Goal: Information Seeking & Learning: Find contact information

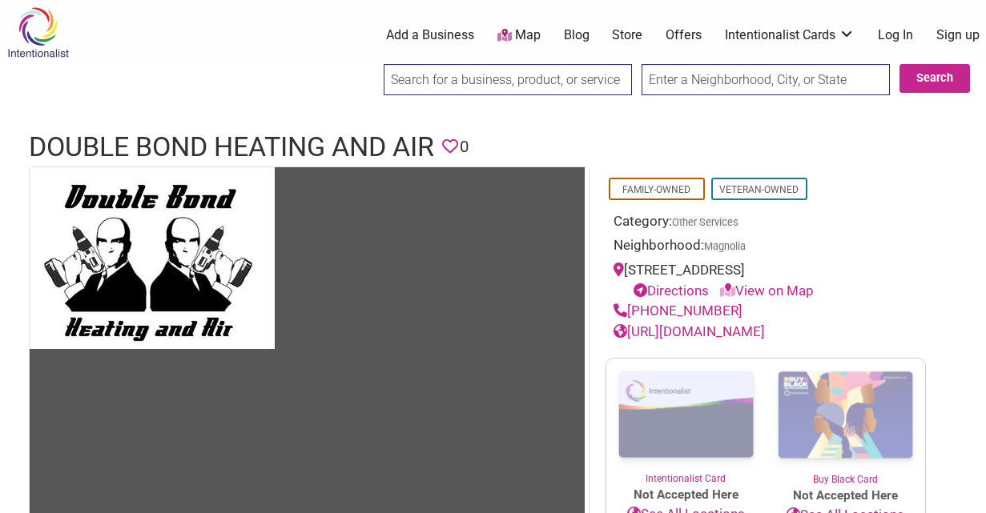
click at [693, 81] on input "text" at bounding box center [766, 79] width 248 height 31
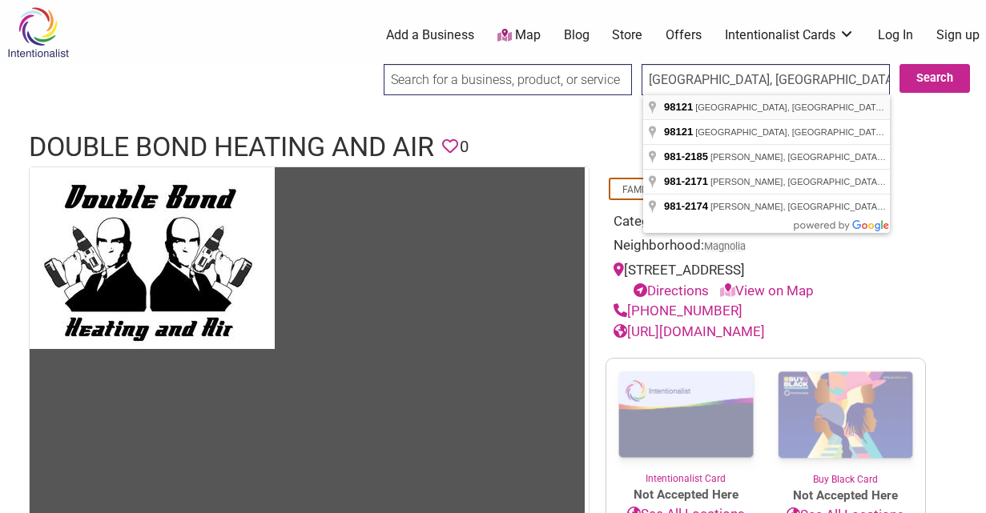
type input "[GEOGRAPHIC_DATA], [GEOGRAPHIC_DATA]"
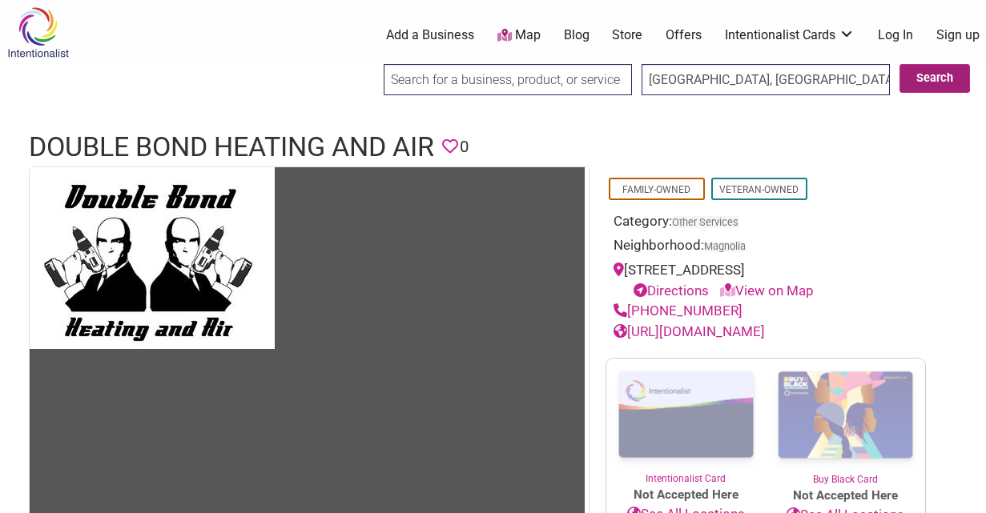
click at [918, 86] on button "Search" at bounding box center [935, 78] width 70 height 29
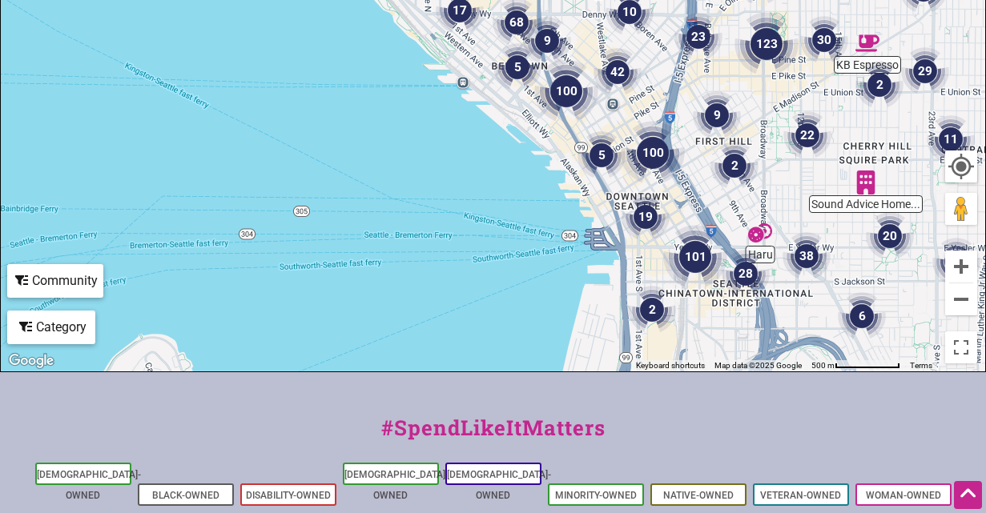
scroll to position [620, 0]
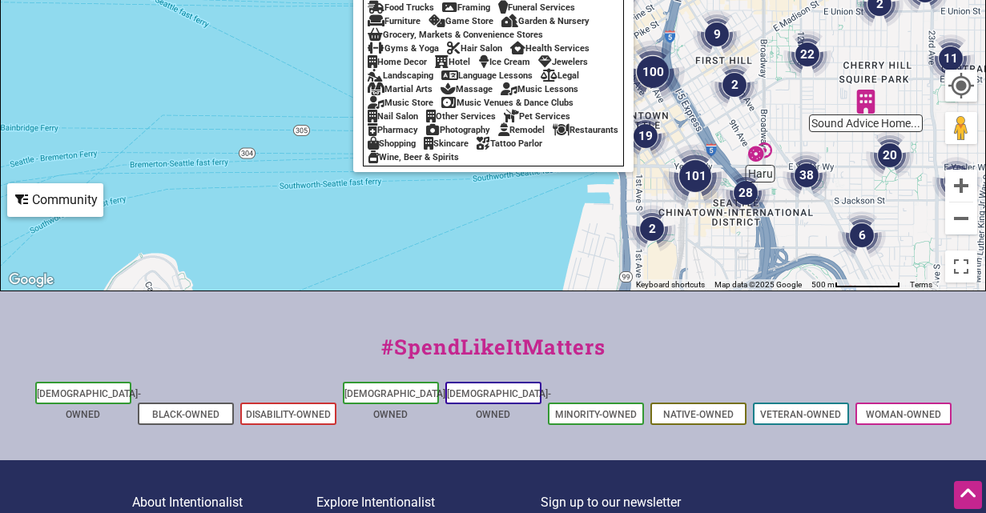
scroll to position [0, 0]
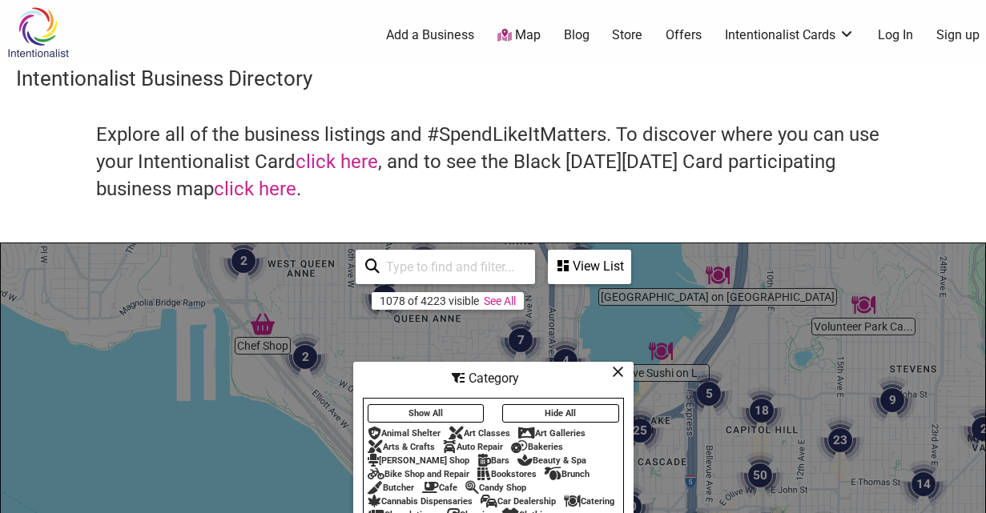
click at [432, 262] on input "search" at bounding box center [453, 267] width 146 height 31
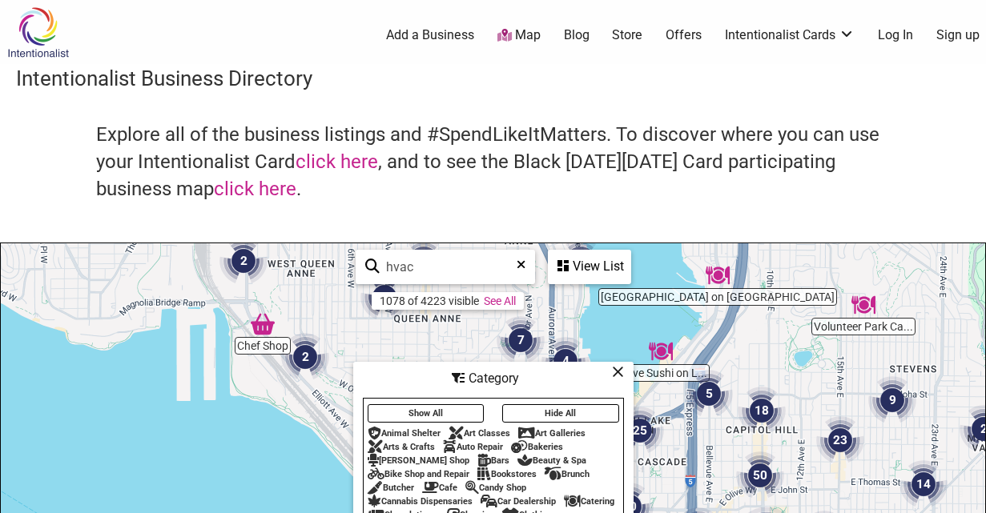
type input "hvac"
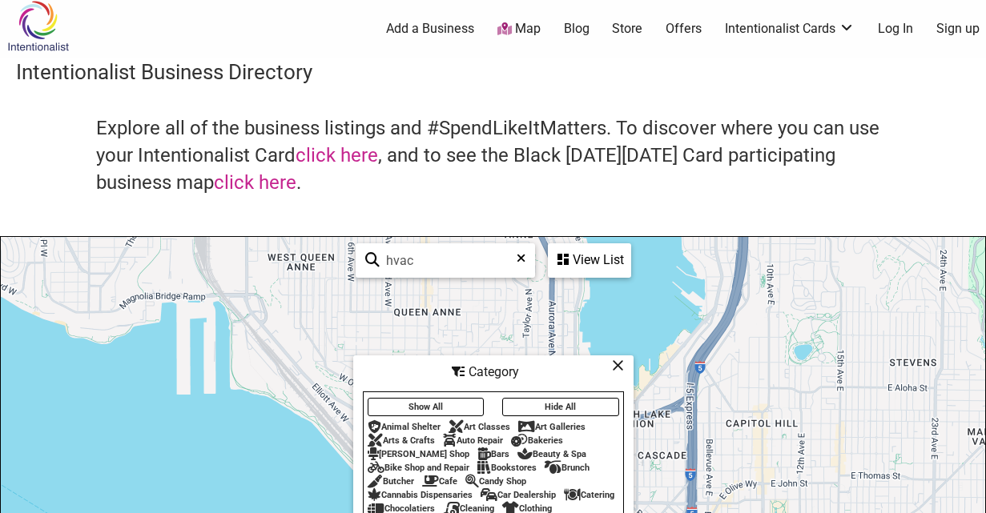
scroll to position [117, 0]
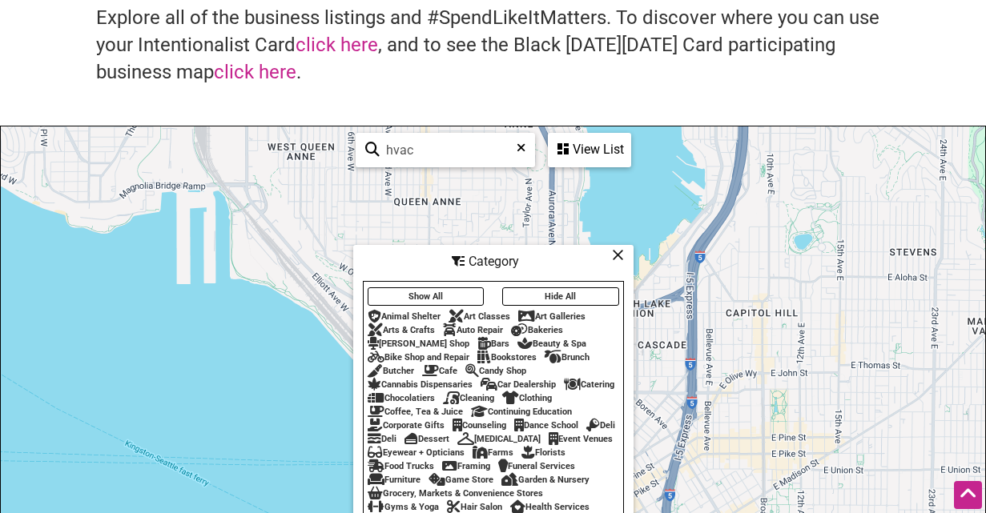
click at [616, 256] on icon at bounding box center [618, 255] width 12 height 1
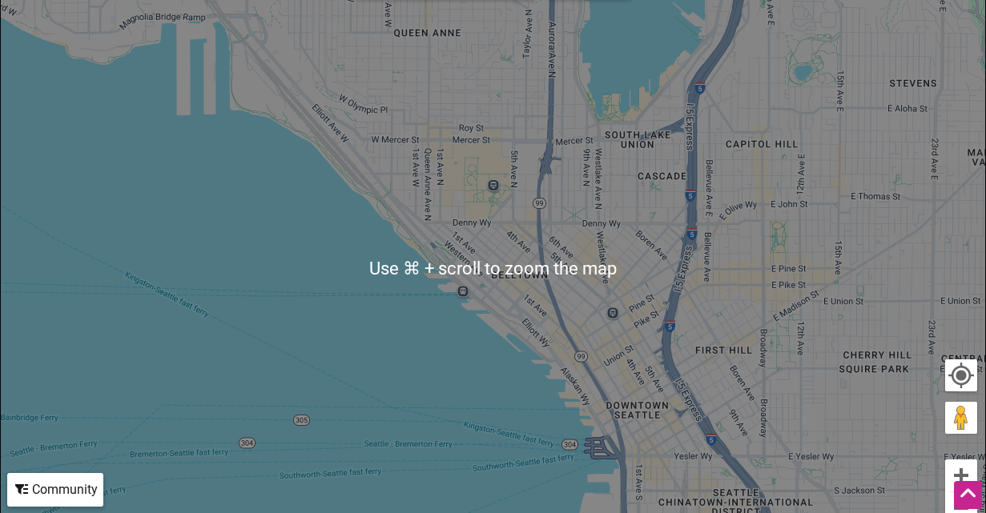
scroll to position [187, 0]
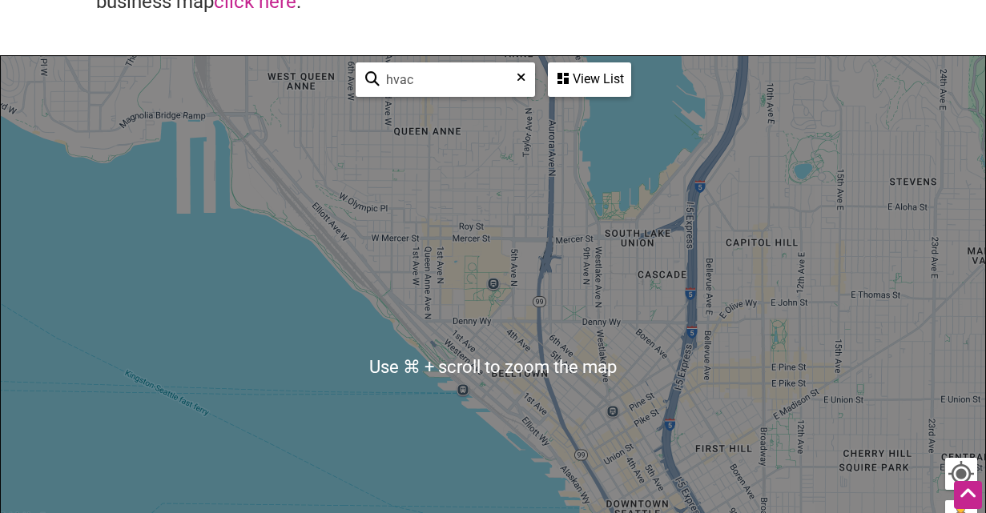
click at [572, 88] on div "View List" at bounding box center [589, 79] width 80 height 30
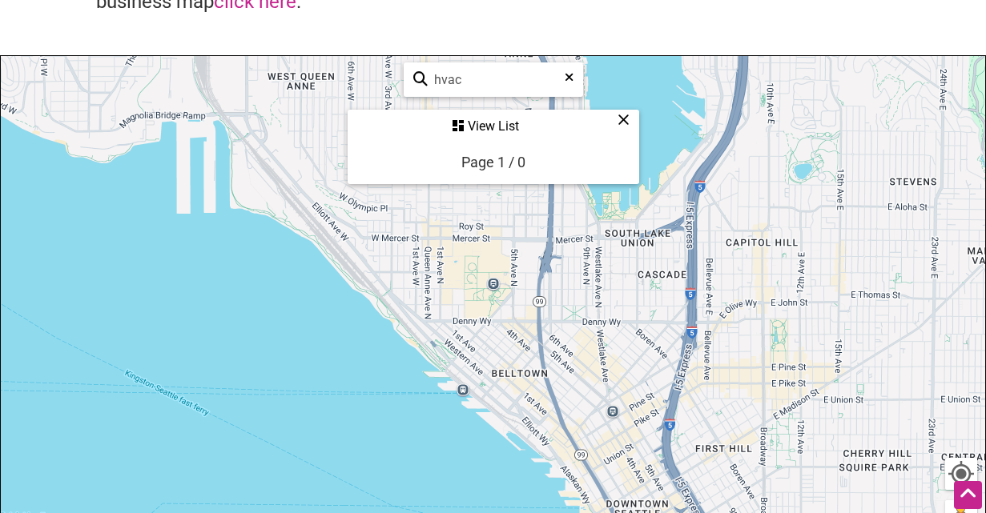
click at [485, 155] on div "Page 1 / 0" at bounding box center [493, 162] width 64 height 17
click at [483, 124] on div "View List" at bounding box center [493, 126] width 288 height 30
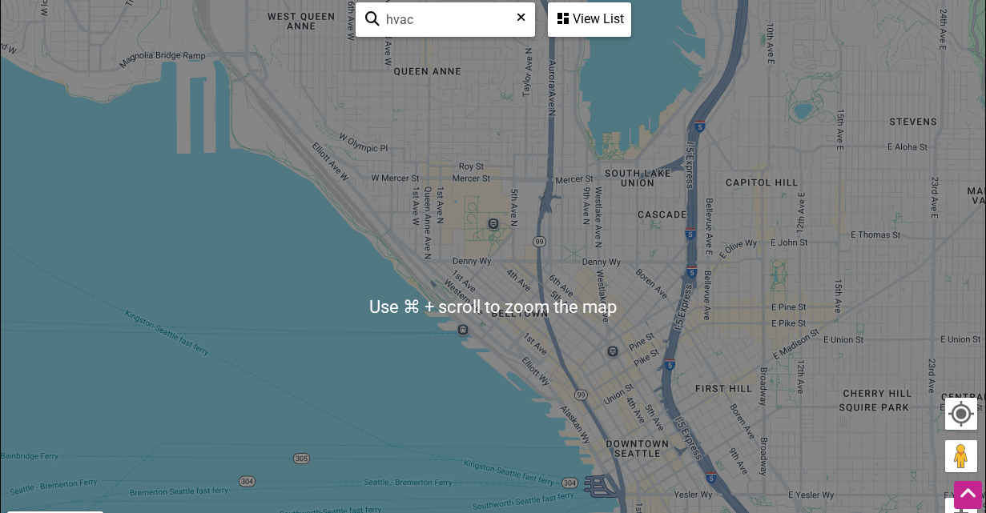
scroll to position [219, 0]
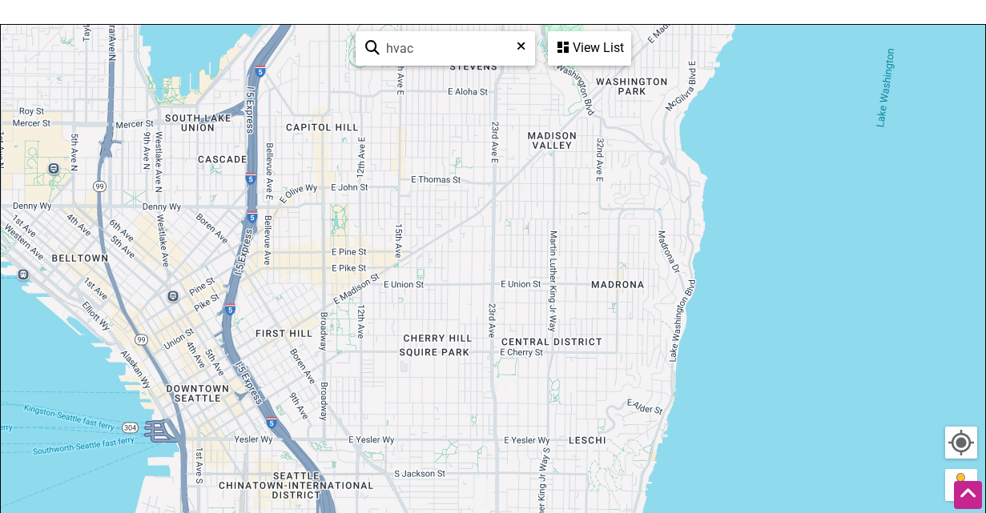
drag, startPoint x: 771, startPoint y: 246, endPoint x: 330, endPoint y: 162, distance: 449.3
click at [330, 162] on div "To navigate, press the arrow keys." at bounding box center [493, 336] width 984 height 623
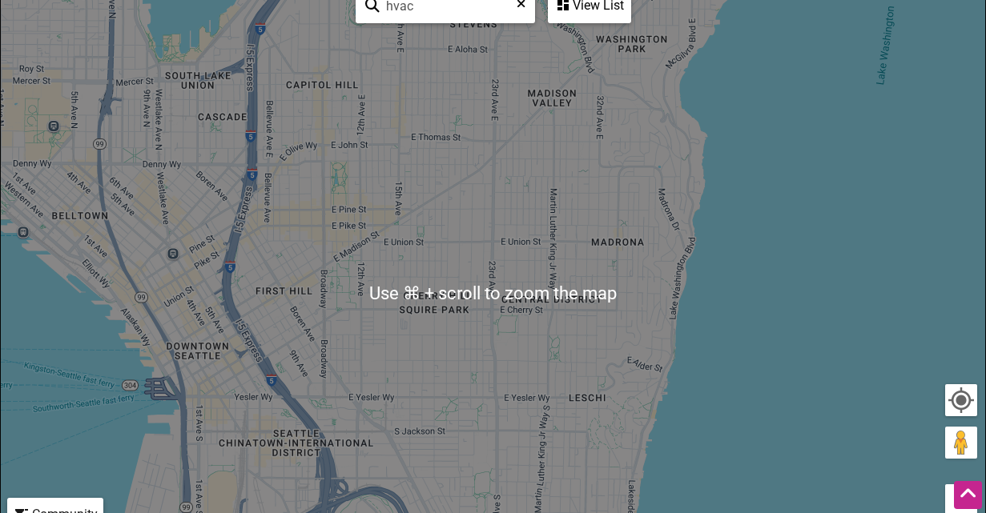
scroll to position [565, 0]
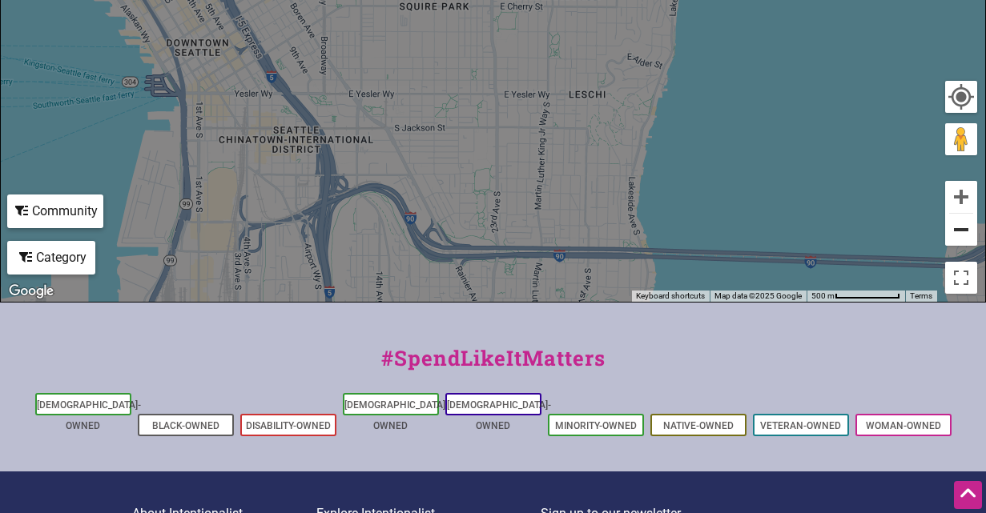
click at [969, 231] on button "Zoom out" at bounding box center [961, 230] width 32 height 32
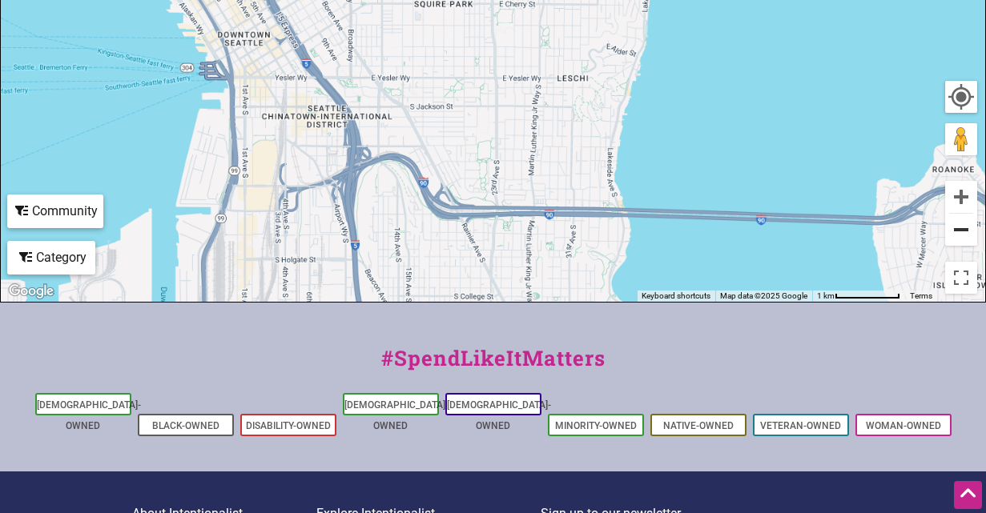
click at [969, 231] on button "Zoom out" at bounding box center [961, 230] width 32 height 32
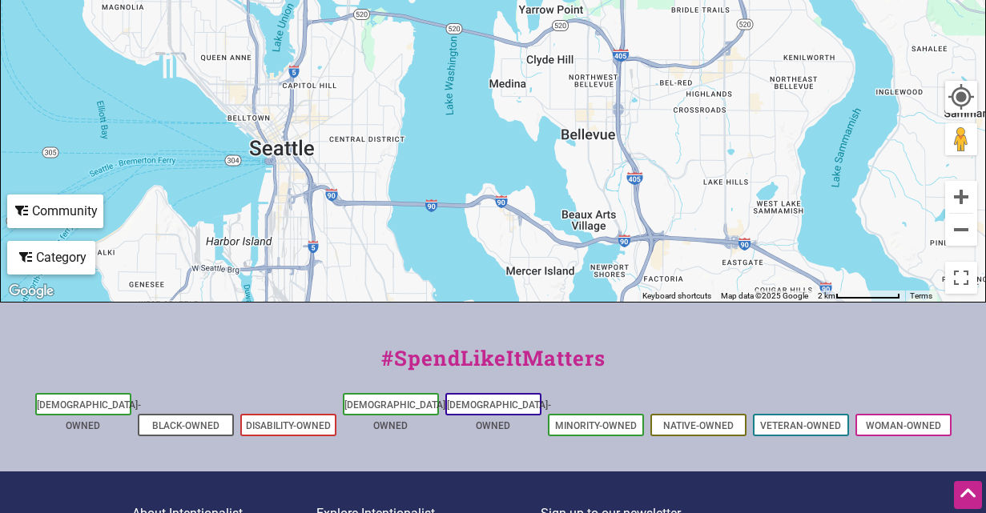
drag, startPoint x: 651, startPoint y: 141, endPoint x: 488, endPoint y: 344, distance: 260.3
click at [488, 344] on div "Intentionalist Spend like it matters 0 Add a Business Map Blog Store Offers Int…" at bounding box center [493, 70] width 986 height 1270
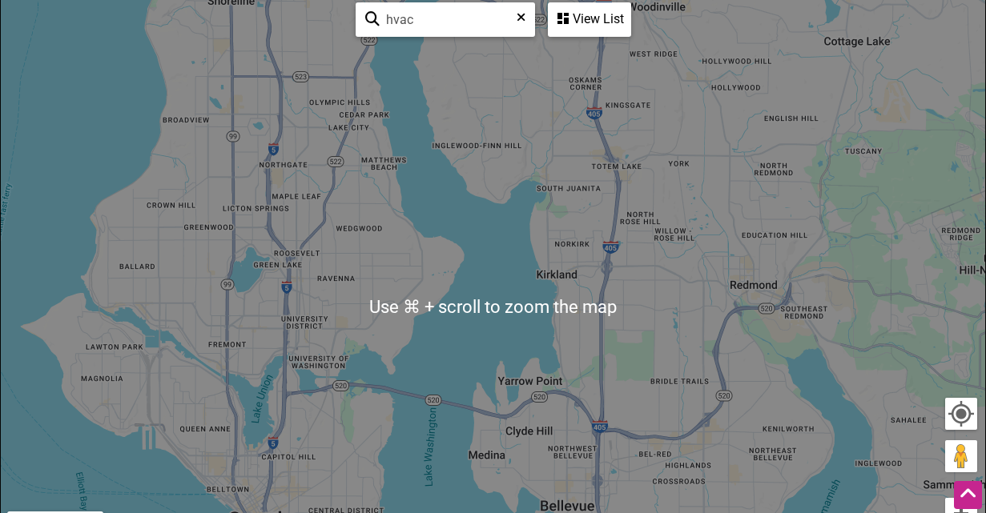
scroll to position [244, 0]
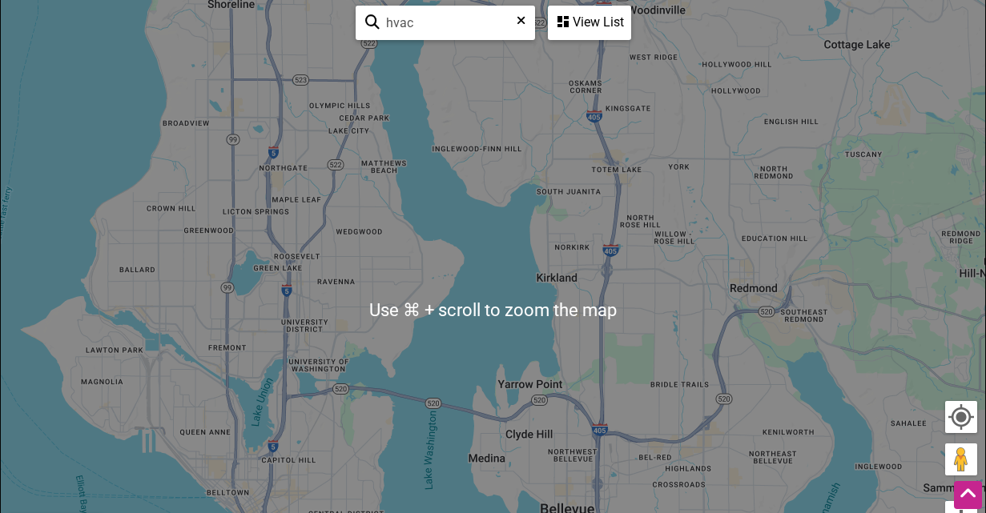
click at [474, 172] on div "To navigate, press the arrow keys." at bounding box center [493, 310] width 984 height 623
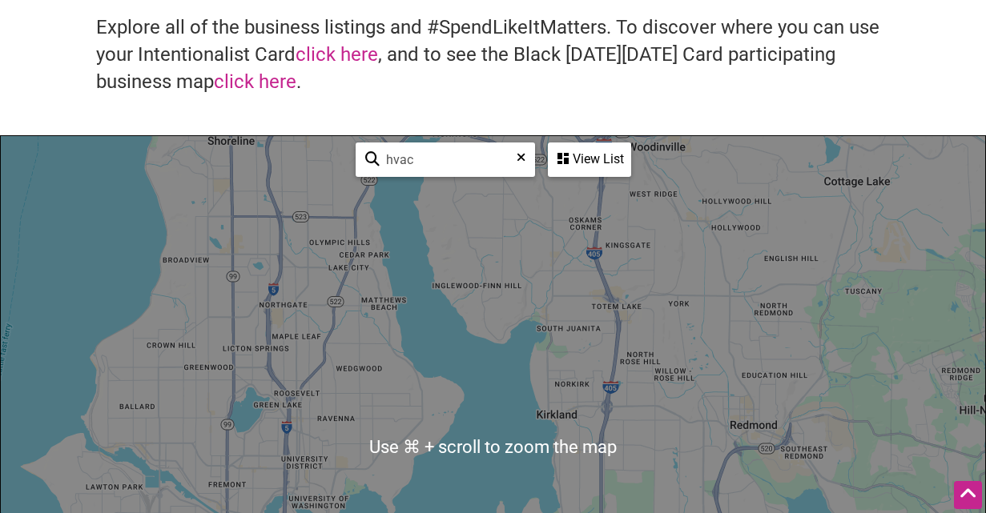
scroll to position [0, 0]
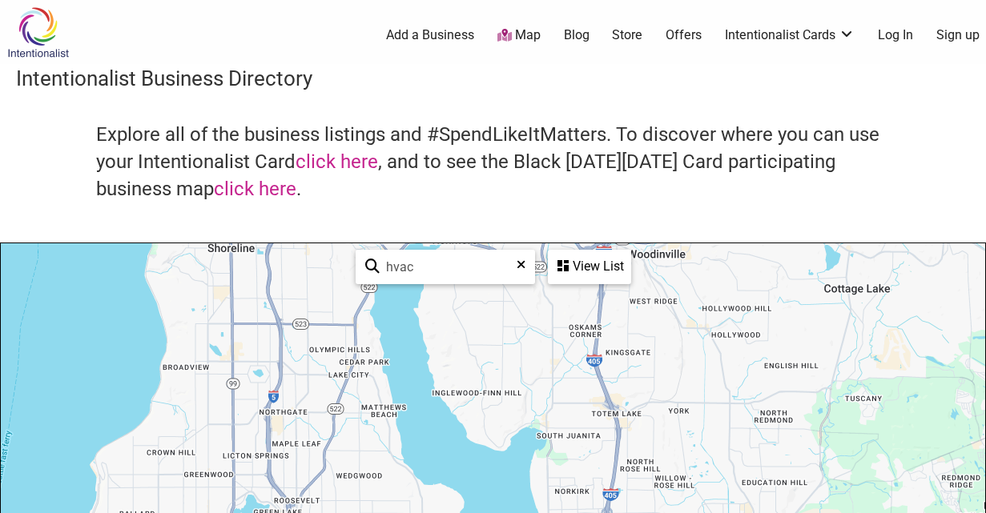
click at [42, 46] on img at bounding box center [38, 32] width 76 height 52
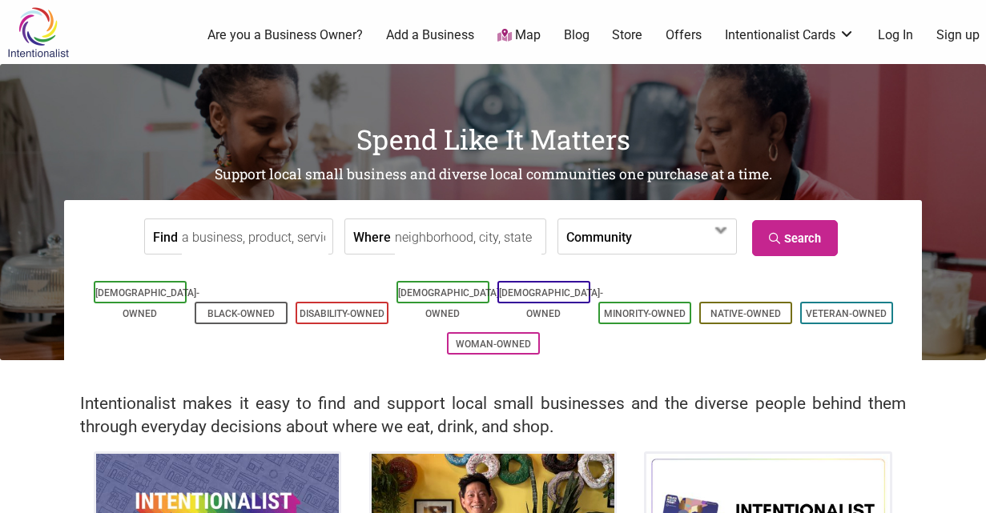
click at [256, 227] on input "Find" at bounding box center [255, 237] width 147 height 36
click at [655, 238] on span at bounding box center [677, 237] width 69 height 27
type input "havoc"
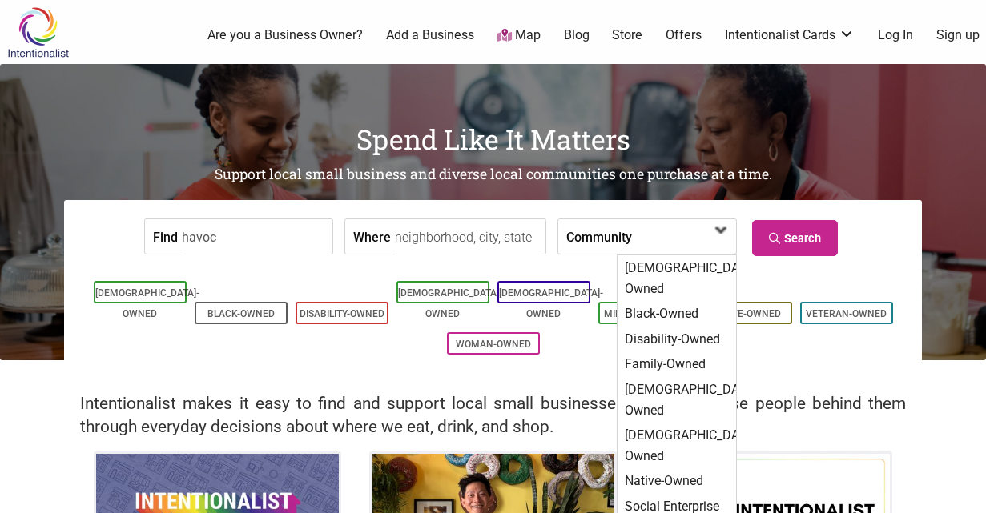
click at [655, 238] on span at bounding box center [677, 237] width 69 height 27
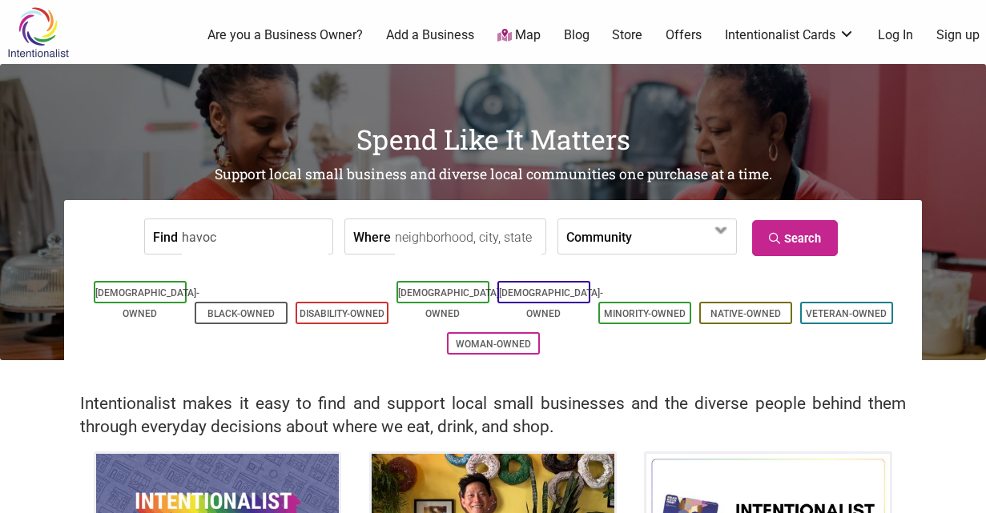
click at [421, 241] on input "Where" at bounding box center [468, 237] width 147 height 36
click at [799, 236] on link "Search" at bounding box center [795, 238] width 86 height 36
click at [185, 240] on input "Find" at bounding box center [255, 237] width 147 height 36
click at [797, 237] on link "Search" at bounding box center [795, 238] width 86 height 36
drag, startPoint x: 260, startPoint y: 239, endPoint x: 143, endPoint y: 246, distance: 116.4
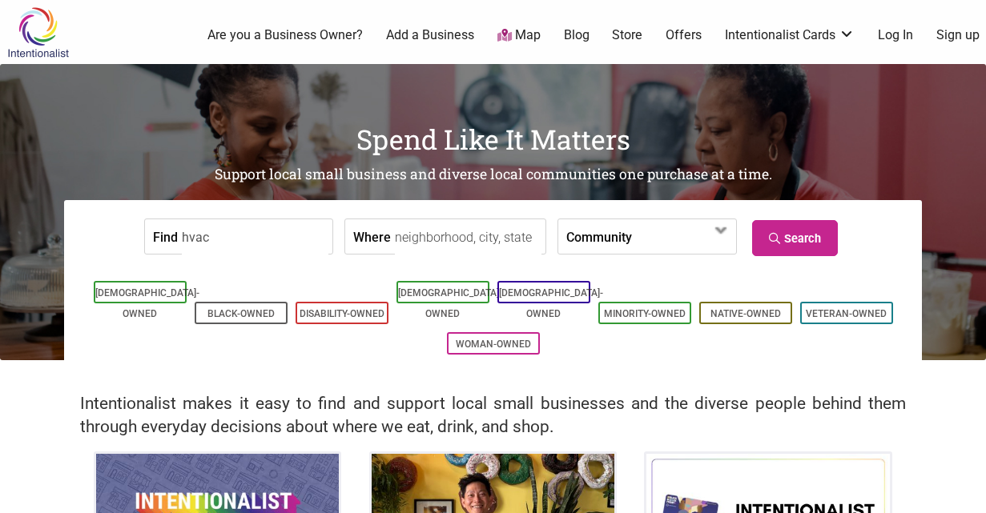
click at [144, 246] on div "Find hvac" at bounding box center [238, 237] width 189 height 36
type input "h"
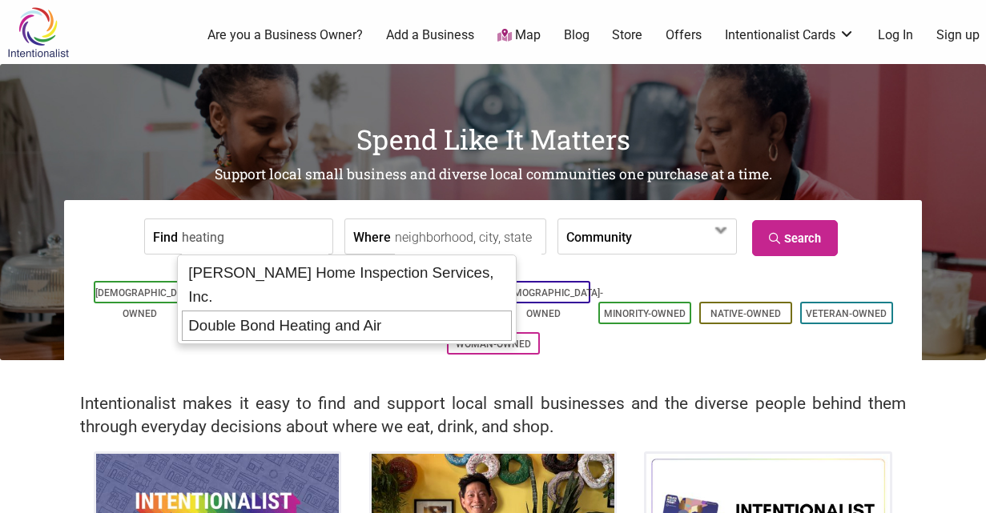
click at [316, 311] on div "Double Bond Heating and Air" at bounding box center [347, 326] width 330 height 30
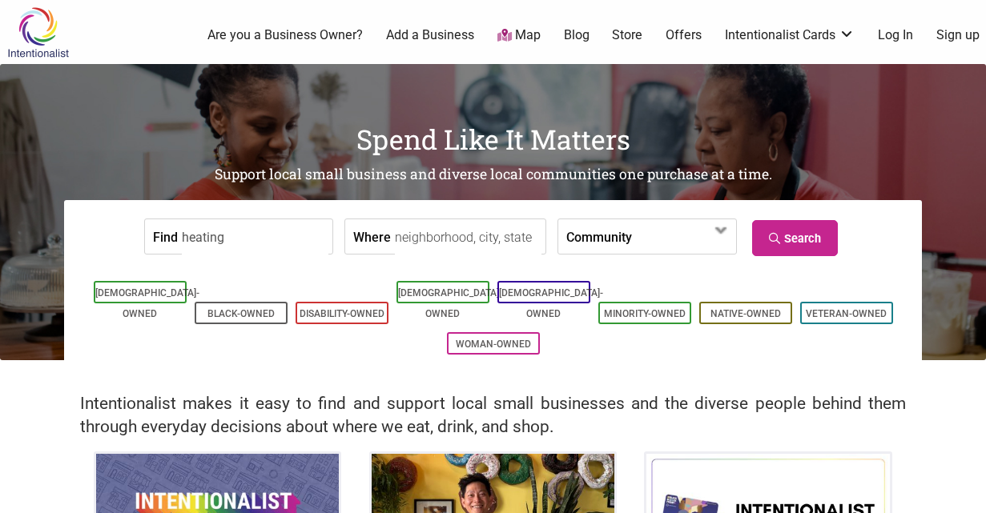
type input "Double Bond Heating and Air"
click at [267, 225] on input "Double Bond Heating and Air" at bounding box center [255, 237] width 147 height 36
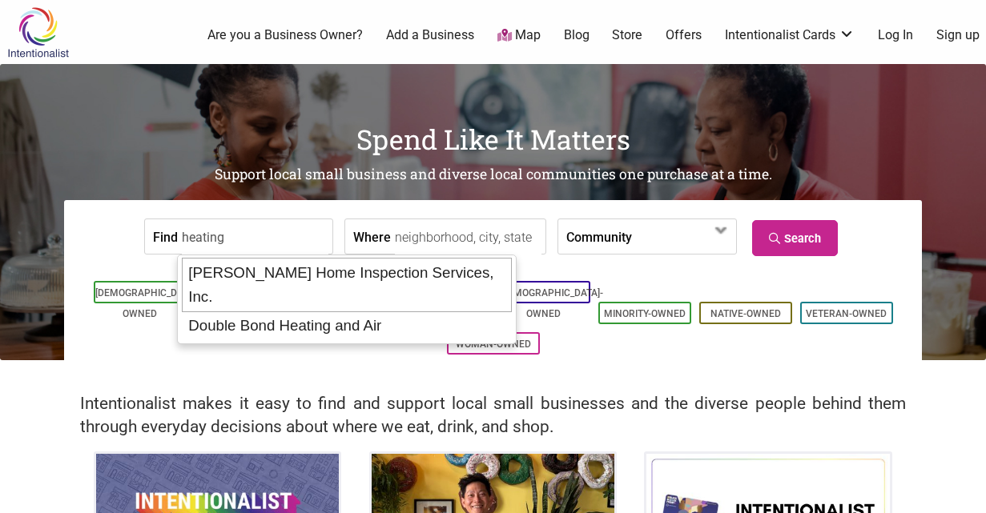
click at [348, 271] on div "Conner Home Inspection Services, Inc." at bounding box center [347, 285] width 330 height 54
type input "[PERSON_NAME] Home Inspection Services, Inc."
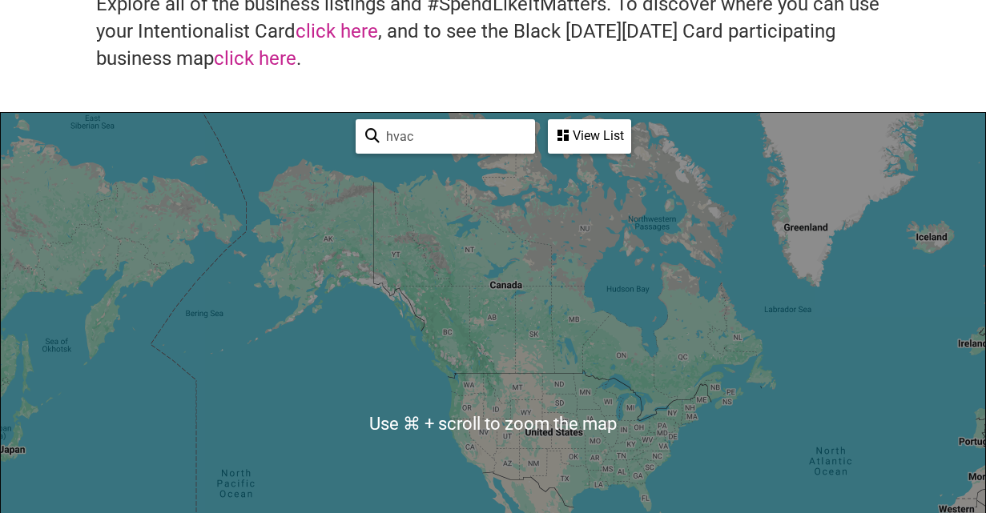
scroll to position [261, 0]
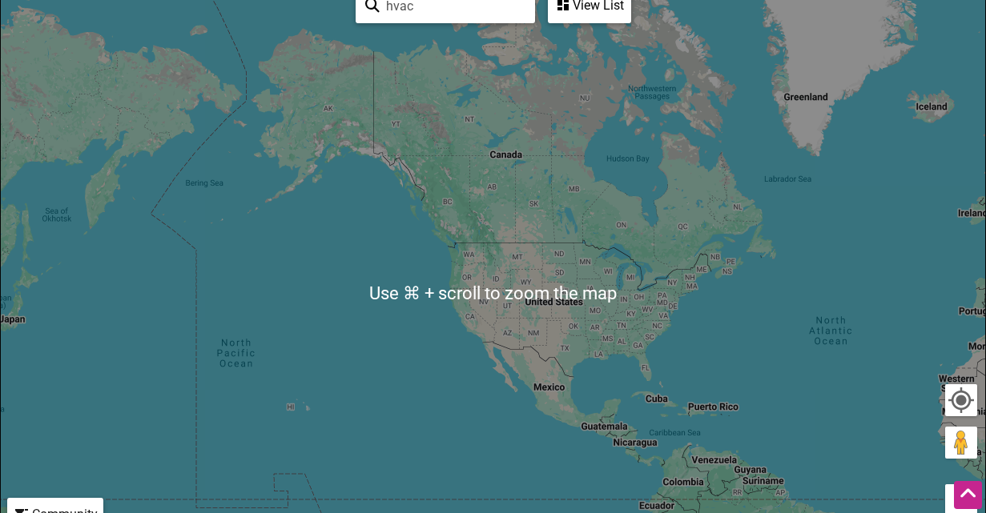
click at [618, 23] on div "hvac See All View List Sorry...nothing found. Page 1 / 0" at bounding box center [493, 5] width 288 height 47
click at [610, 14] on div "View List" at bounding box center [589, 5] width 80 height 30
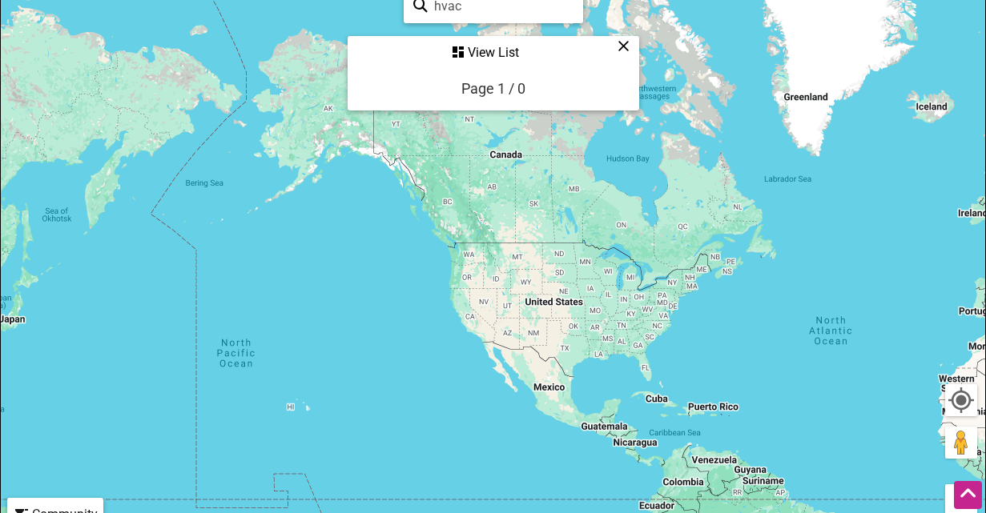
scroll to position [0, 0]
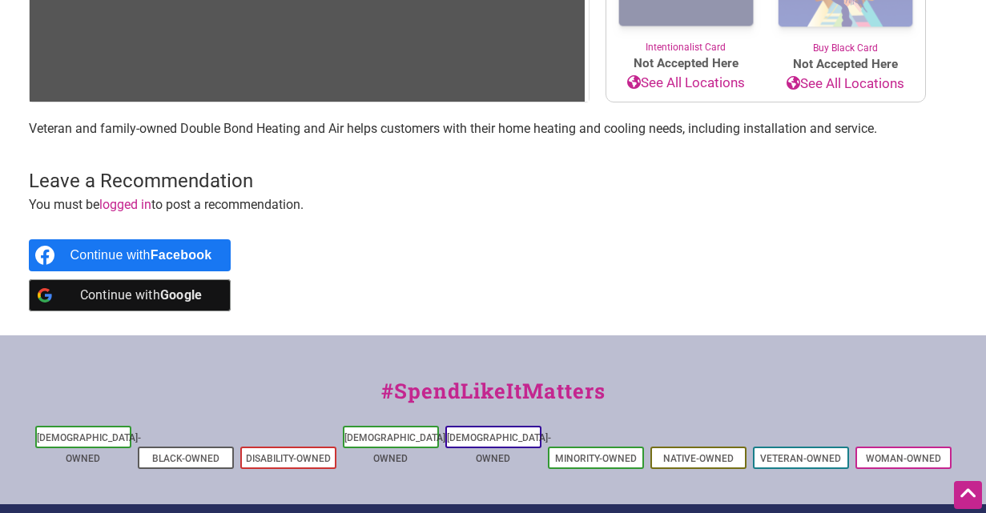
scroll to position [301, 0]
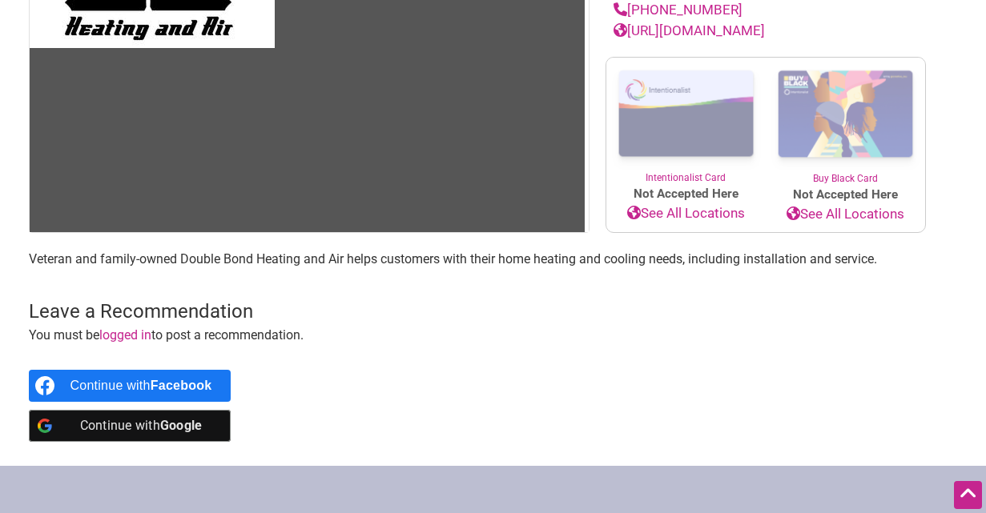
click at [765, 28] on link "http://www.doublebondheatingandair.com/" at bounding box center [689, 30] width 151 height 16
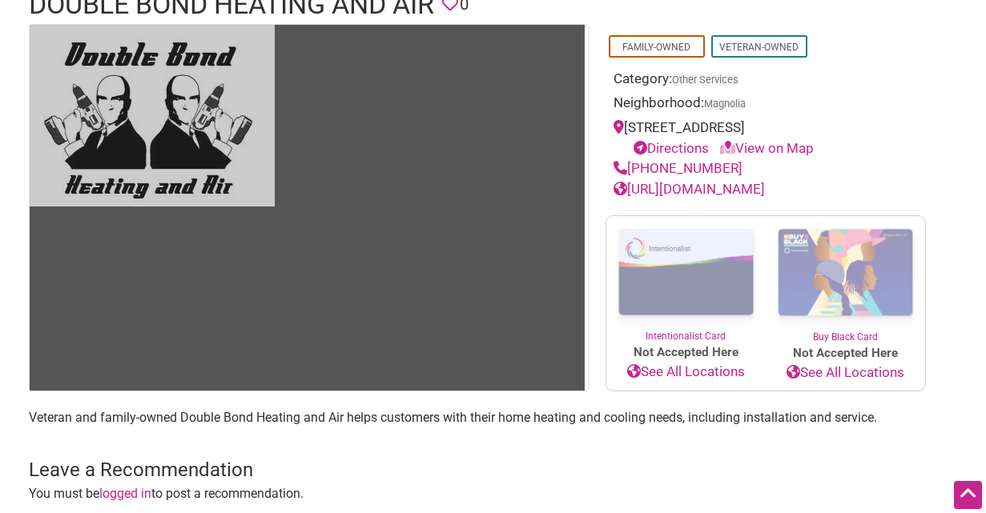
scroll to position [0, 0]
